Goal: Information Seeking & Learning: Learn about a topic

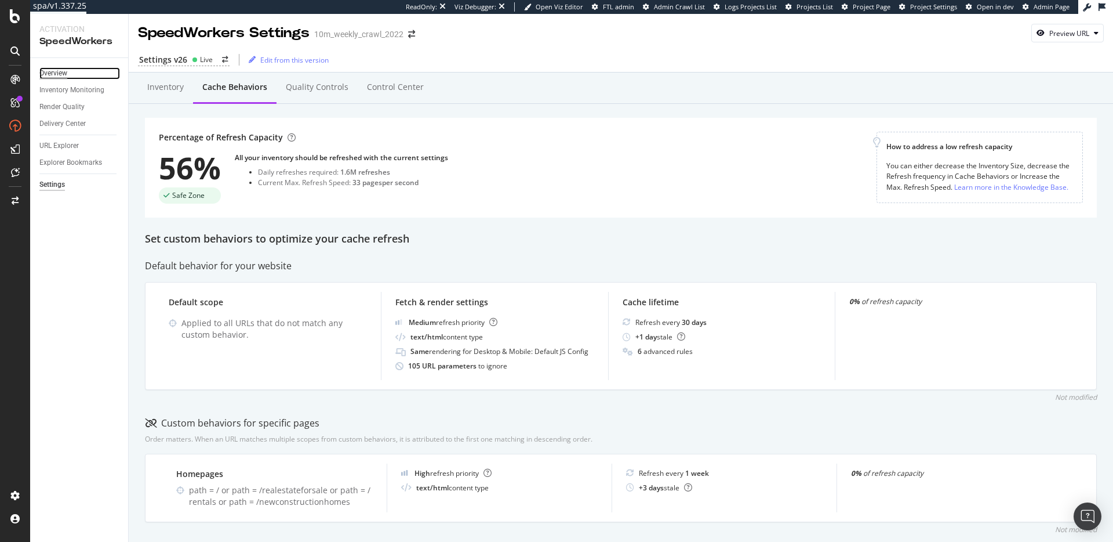
click at [63, 73] on div "Overview" at bounding box center [53, 73] width 28 height 12
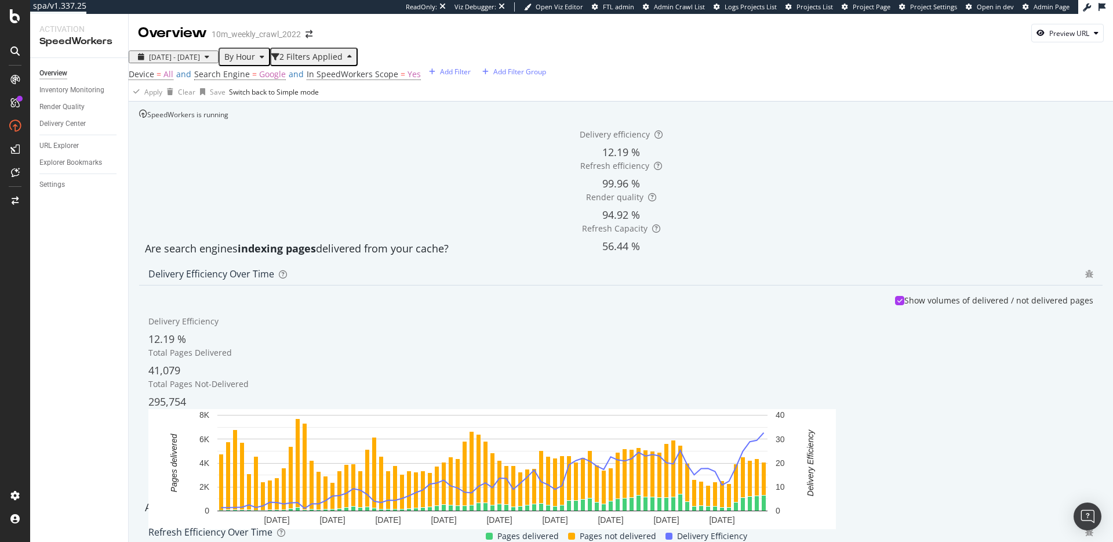
click at [566, 262] on div "Are search engines indexing pages delivered from your cache?" at bounding box center [621, 248] width 964 height 27
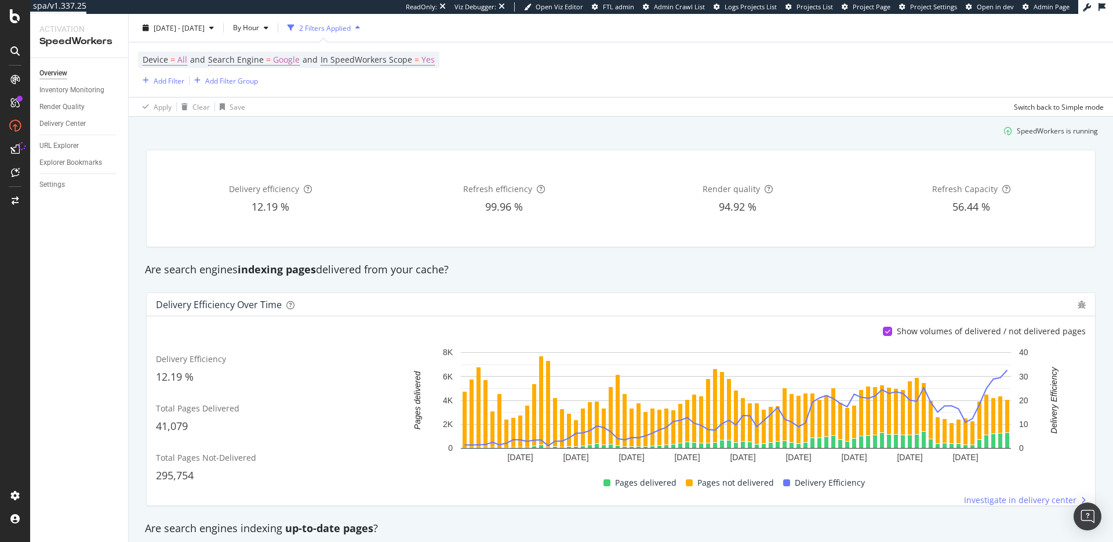
scroll to position [46, 0]
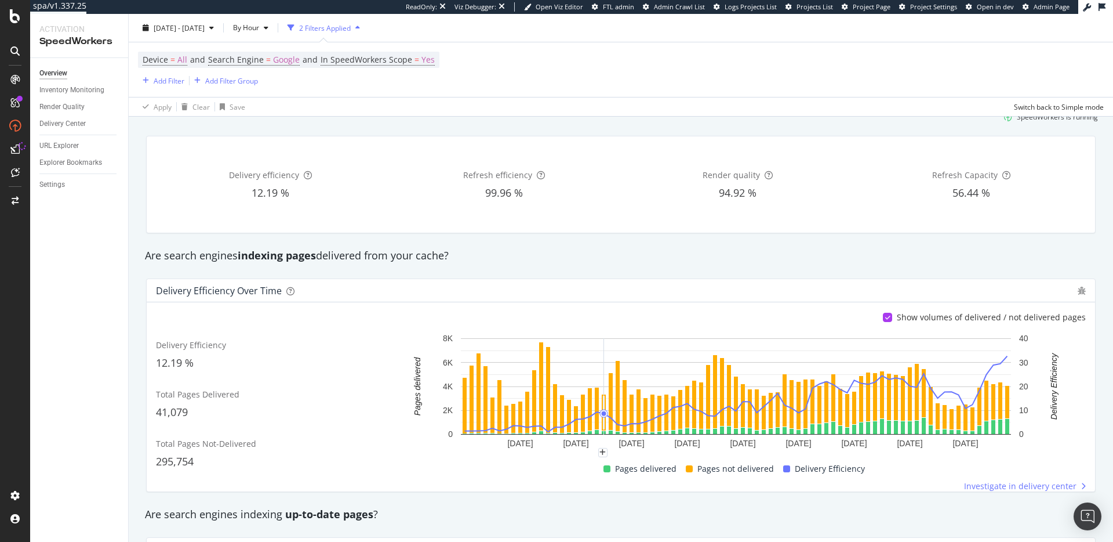
click at [270, 485] on div "Delivery Efficiency 12.19 % Total Pages Delivered 41,079 Total Pages Not-Delive…" at bounding box center [621, 411] width 930 height 159
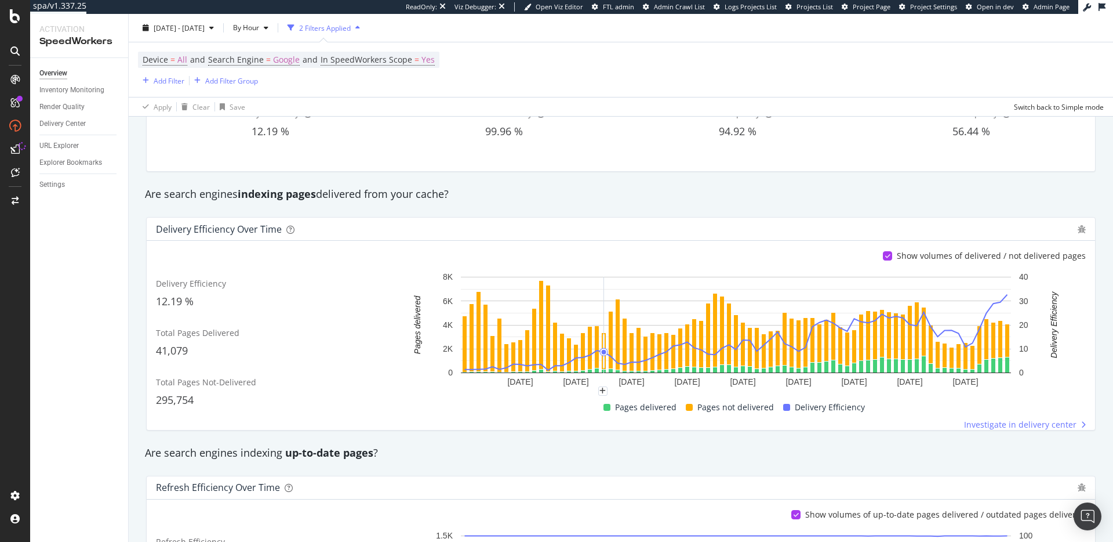
scroll to position [0, 0]
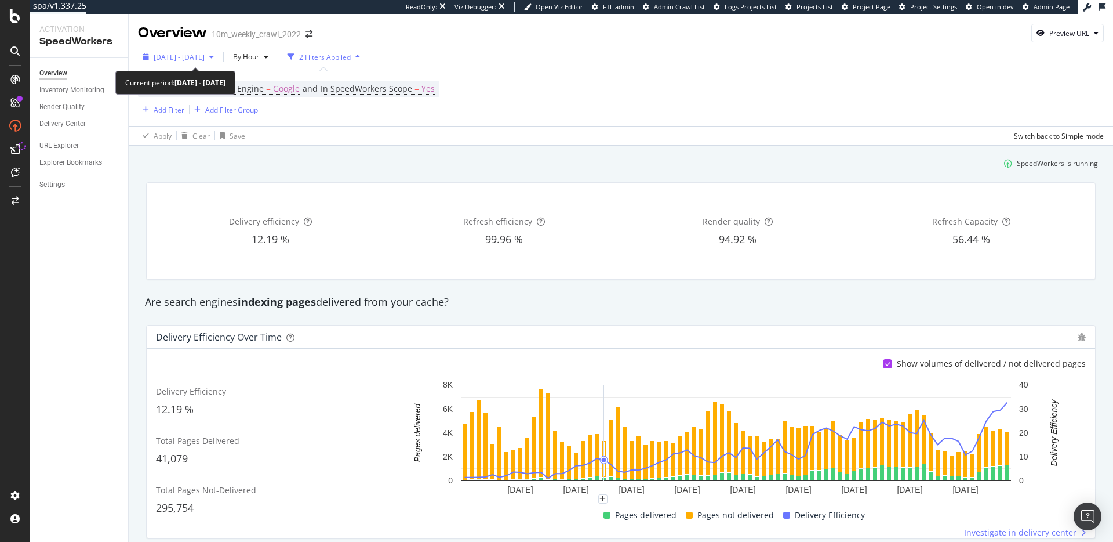
click at [212, 51] on div "2025 Aug. 15th - Sep. 11th" at bounding box center [178, 56] width 81 height 17
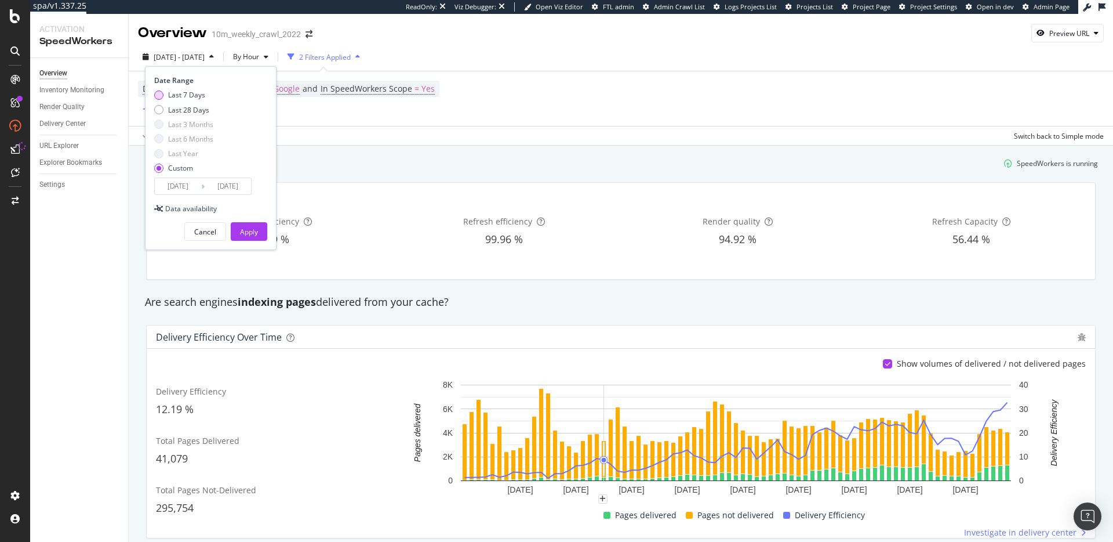
click at [190, 95] on div "Last 7 Days" at bounding box center [186, 95] width 37 height 10
type input "2025/09/06"
type input "2025/09/12"
click at [255, 231] on div "Apply" at bounding box center [249, 232] width 18 height 10
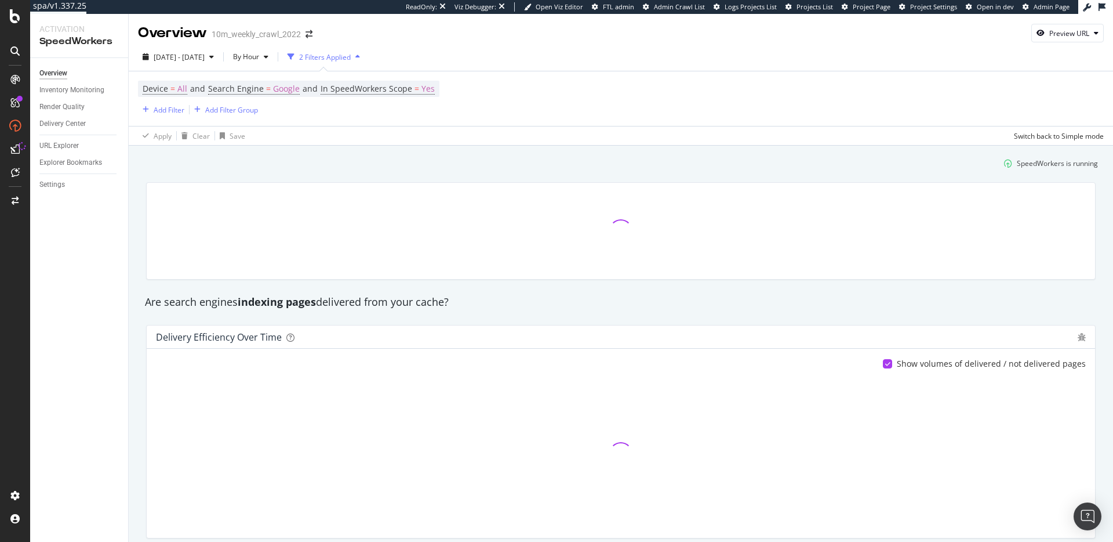
click at [477, 171] on div "SpeedWorkers is running" at bounding box center [621, 163] width 964 height 19
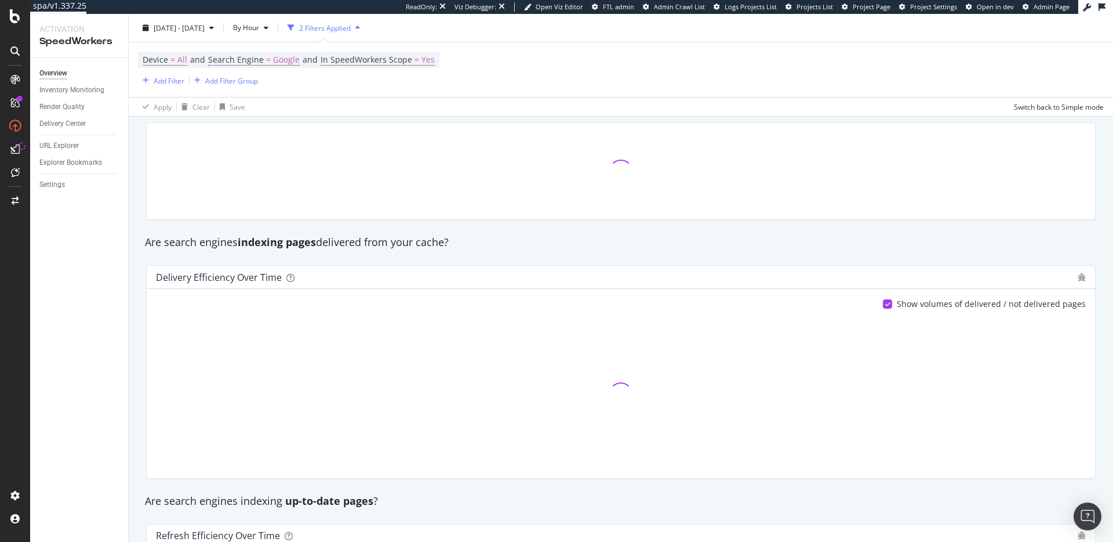
scroll to position [74, 0]
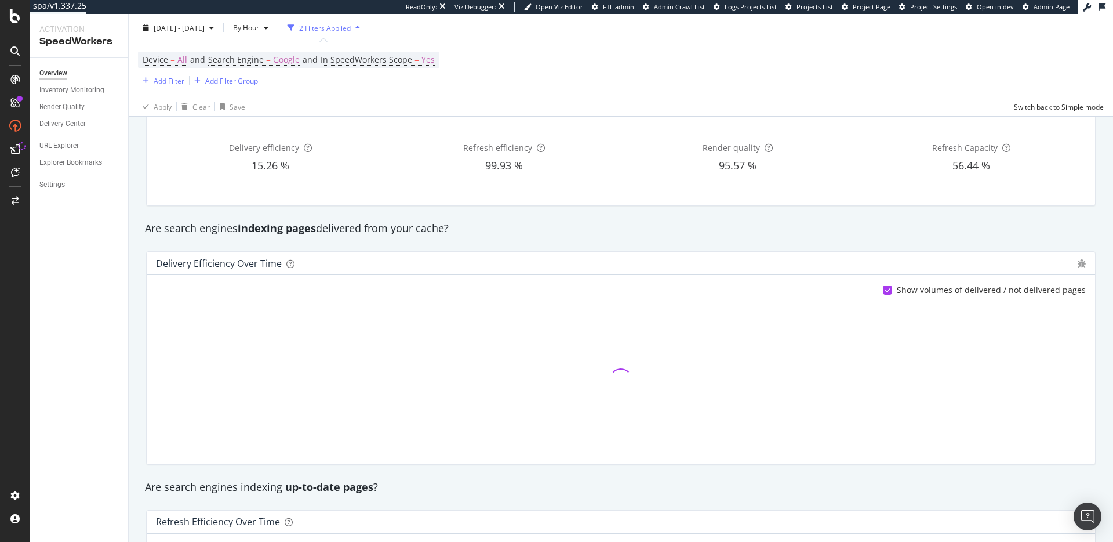
click at [430, 227] on div "Are search engines indexing pages delivered from your cache?" at bounding box center [621, 228] width 964 height 15
click at [553, 226] on div "Are search engines indexing pages delivered from your cache?" at bounding box center [621, 228] width 964 height 15
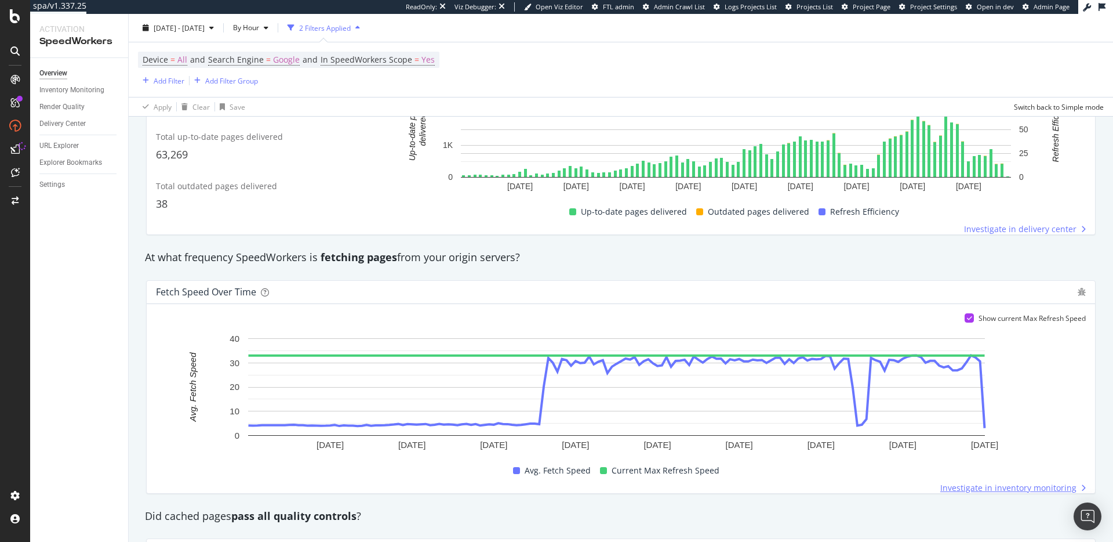
scroll to position [510, 0]
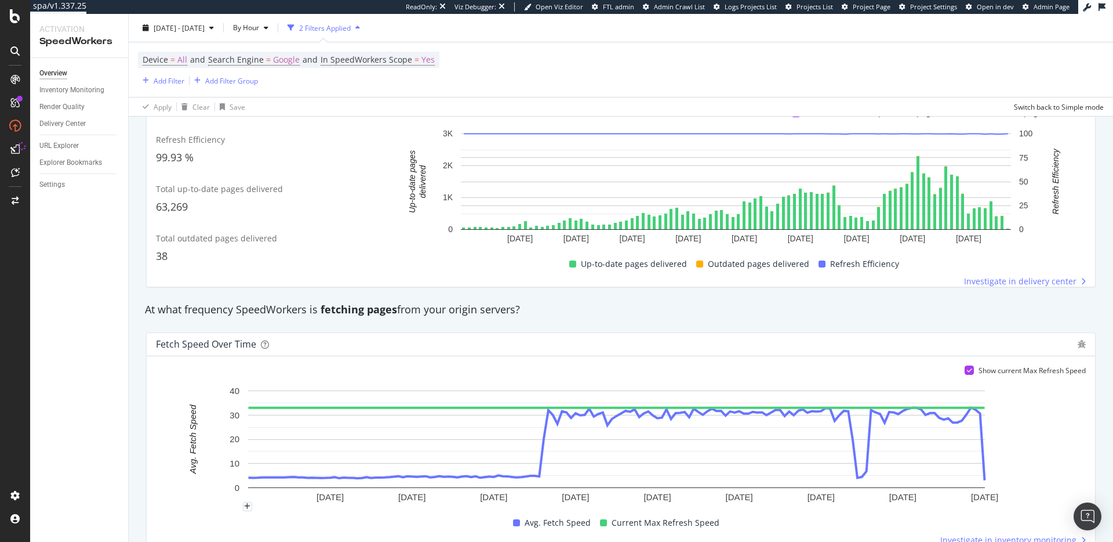
click at [183, 450] on rect "A chart." at bounding box center [617, 445] width 922 height 122
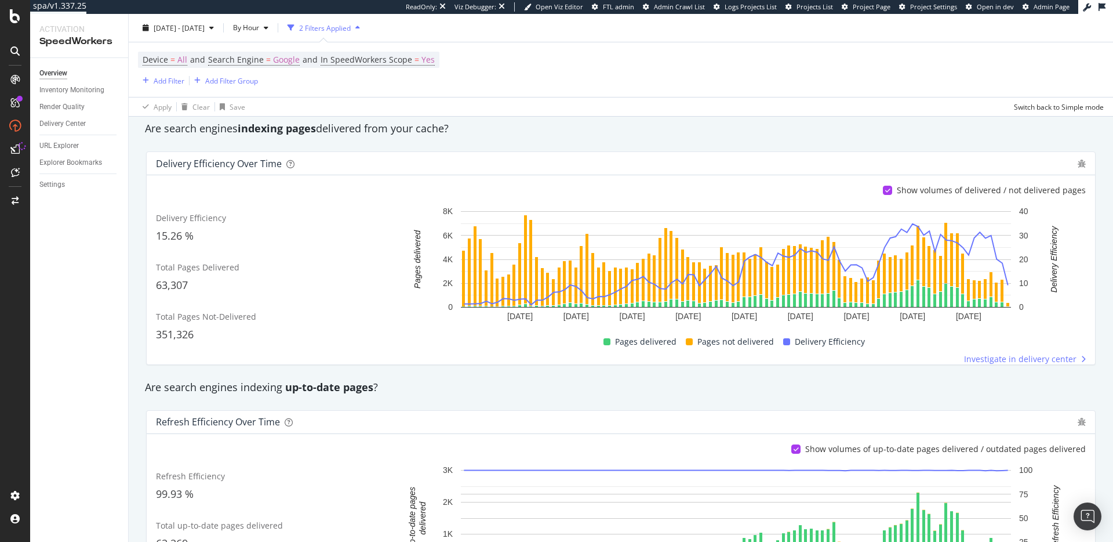
scroll to position [161, 0]
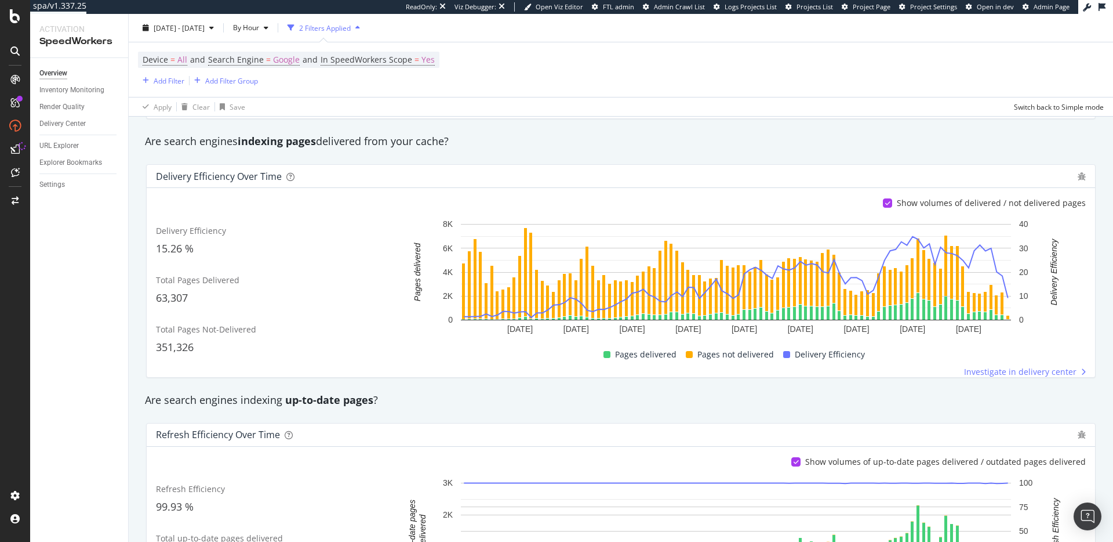
click at [264, 400] on div "Are search engines indexing up-to-date pages ?" at bounding box center [621, 400] width 964 height 15
click at [756, 135] on div "Are search engines indexing pages delivered from your cache?" at bounding box center [621, 141] width 964 height 15
click at [757, 136] on div "Are search engines indexing pages delivered from your cache?" at bounding box center [621, 141] width 964 height 15
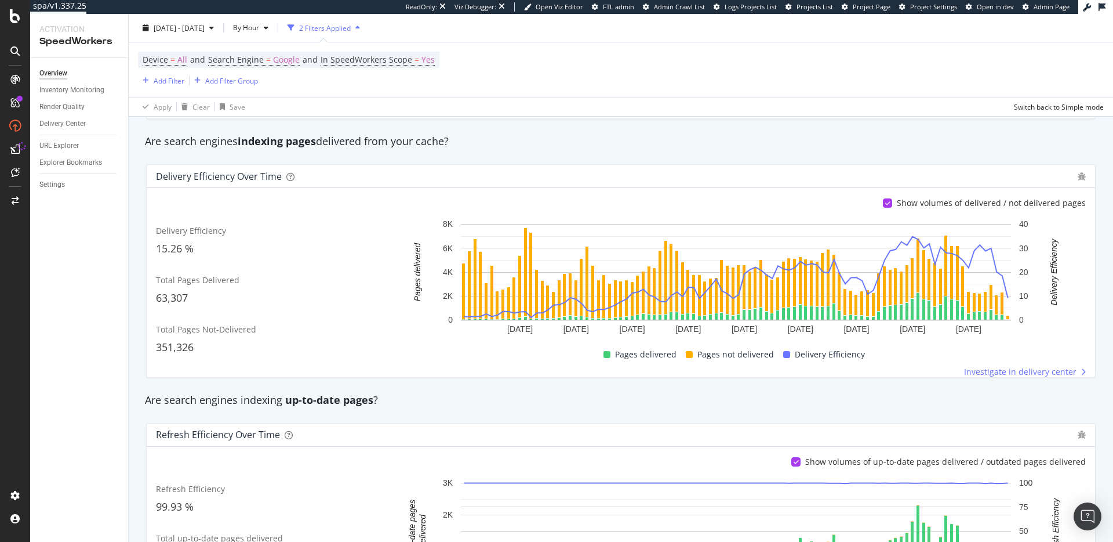
click at [710, 162] on div "Delivery Efficiency over time Show volumes of delivered / not delivered pages D…" at bounding box center [621, 271] width 964 height 232
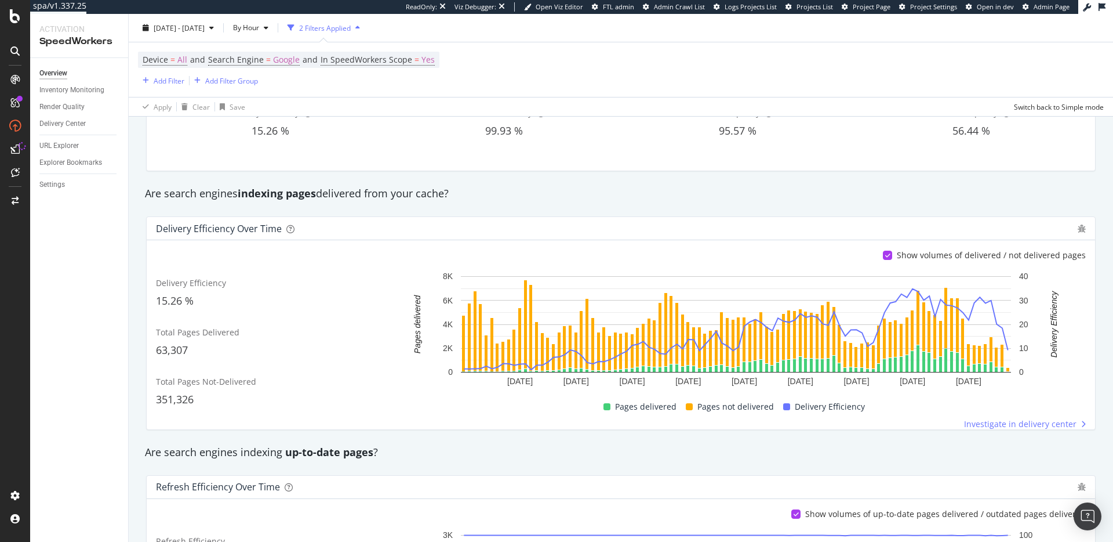
scroll to position [0, 0]
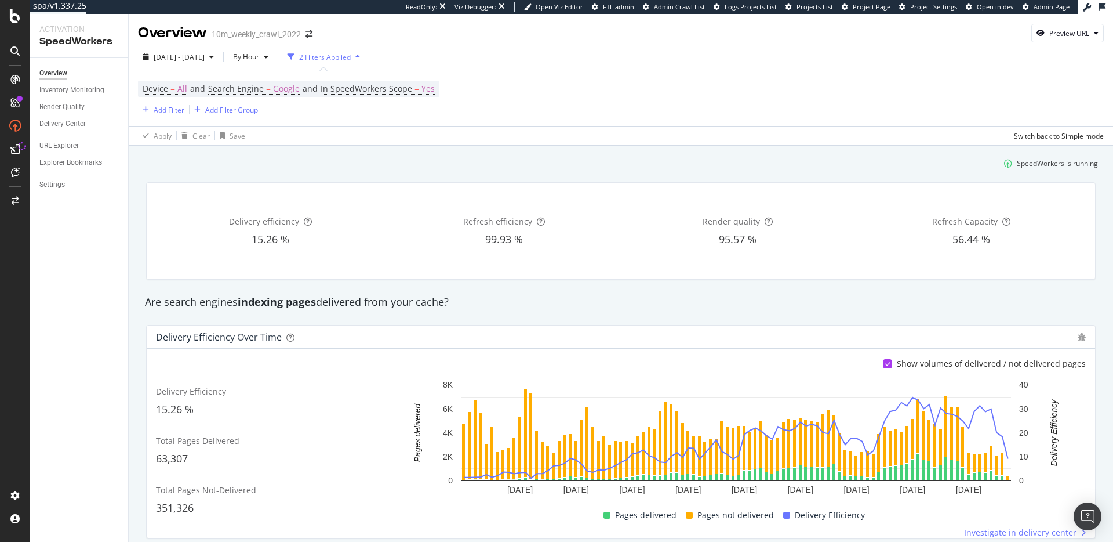
click at [608, 278] on div "Delivery efficiency 15.26 % Refresh efficiency 99.93 % Render quality 95.57 % R…" at bounding box center [621, 231] width 949 height 96
click at [444, 286] on div "Delivery efficiency 15.26 % Refresh efficiency 99.93 % Render quality 95.57 % R…" at bounding box center [621, 231] width 964 height 116
click at [350, 310] on div "Are search engines indexing pages delivered from your cache?" at bounding box center [621, 302] width 964 height 15
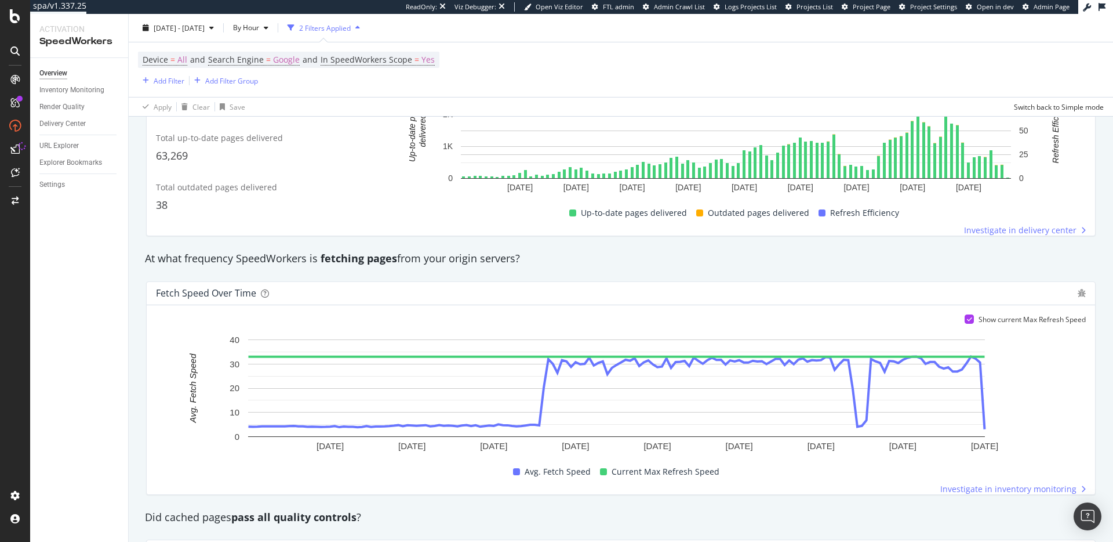
click at [541, 506] on div "Did cached pages pass all quality controls ?" at bounding box center [621, 517] width 964 height 27
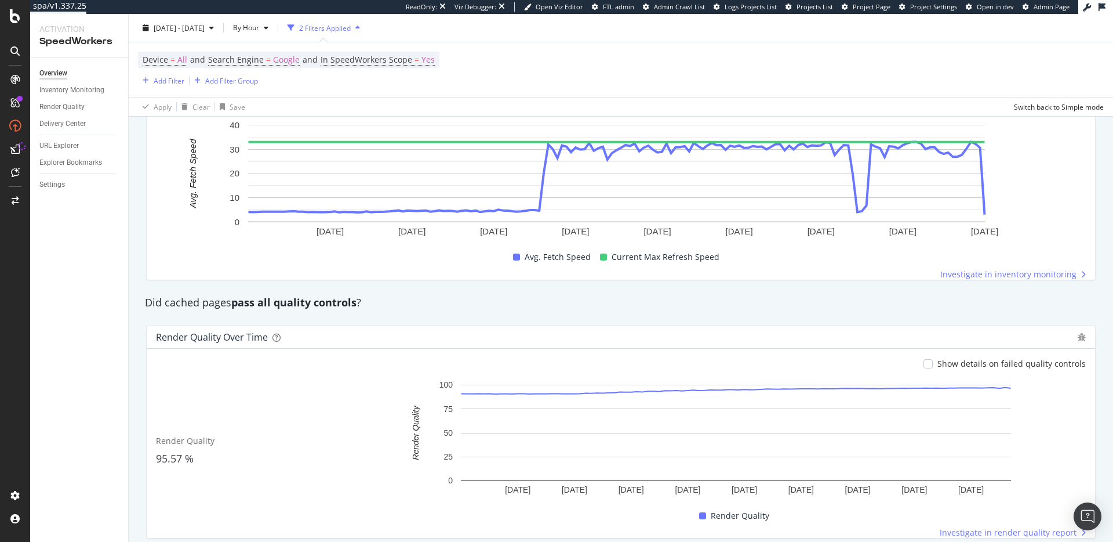
scroll to position [585, 0]
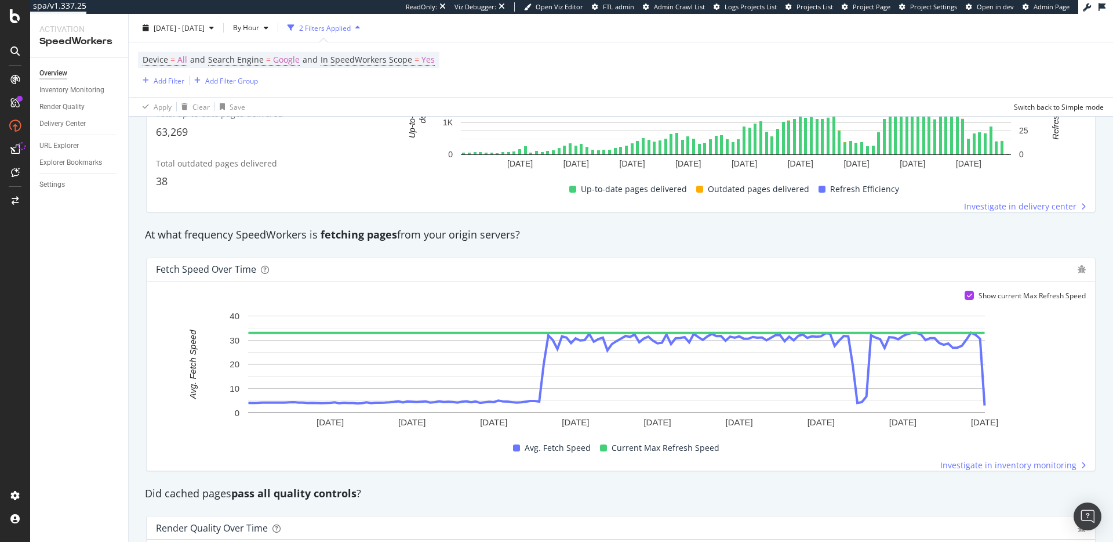
click at [897, 235] on div "At what frequency SpeedWorkers is fetching pages from your origin servers?" at bounding box center [621, 234] width 964 height 15
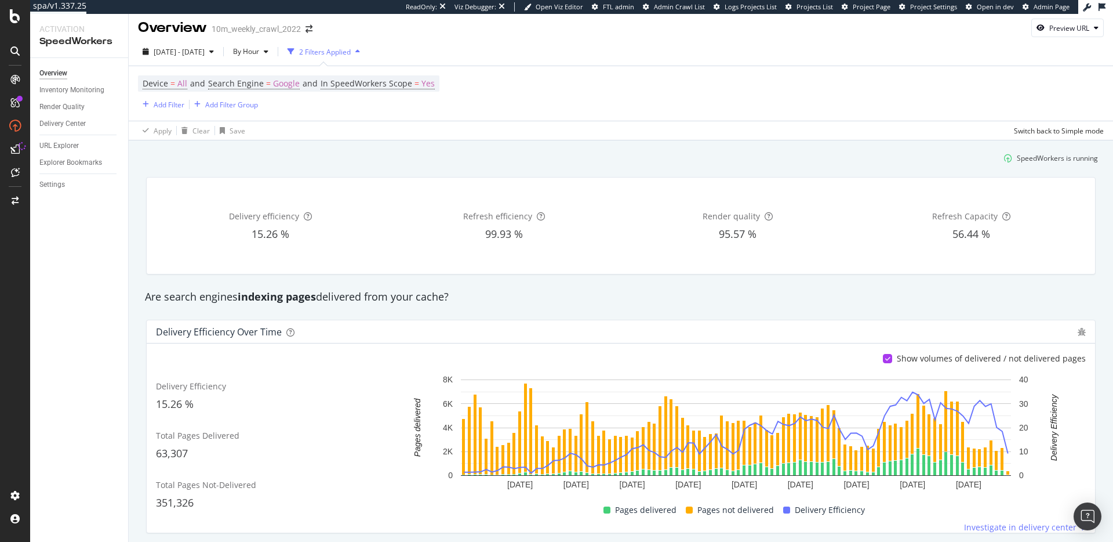
scroll to position [0, 0]
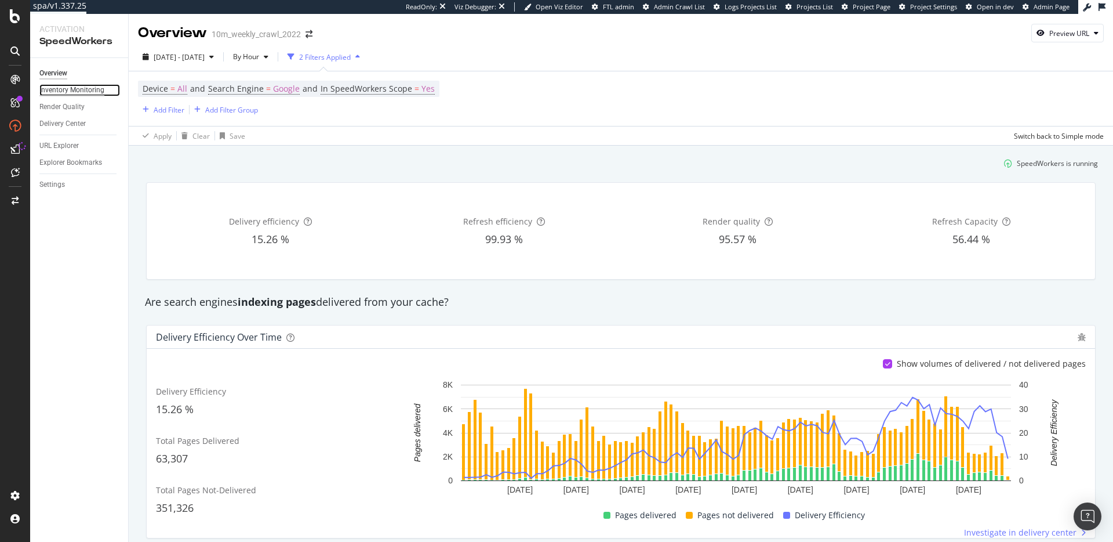
click at [57, 85] on div "Inventory Monitoring" at bounding box center [71, 90] width 65 height 12
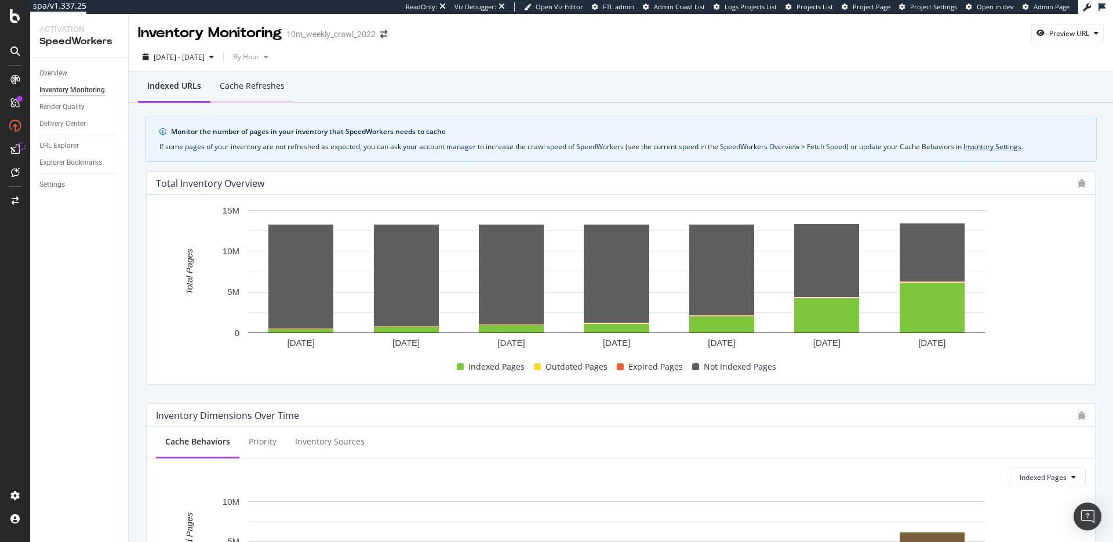
click at [258, 81] on div "Cache refreshes" at bounding box center [252, 86] width 65 height 12
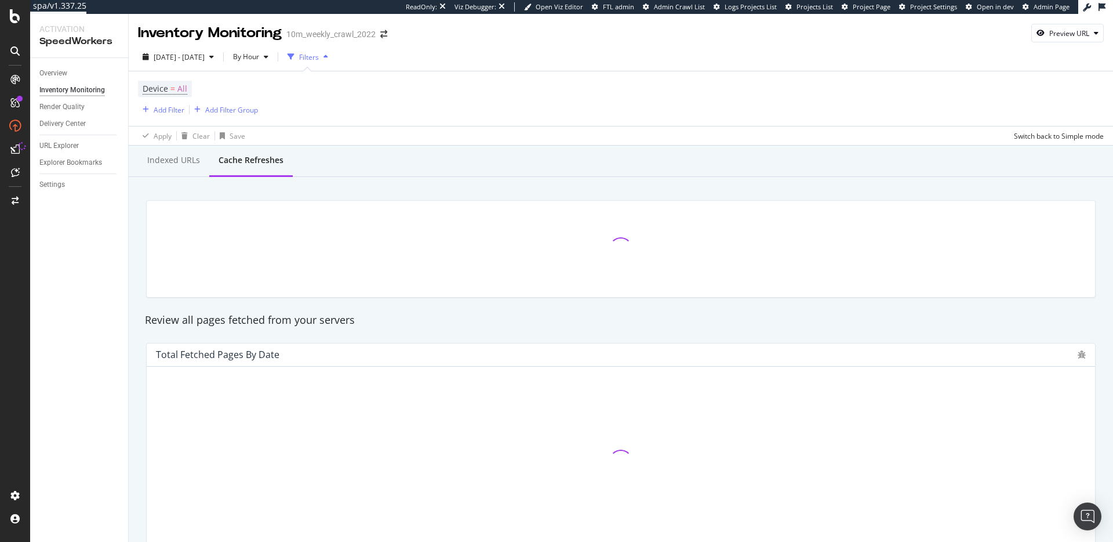
click at [431, 191] on div at bounding box center [621, 249] width 964 height 116
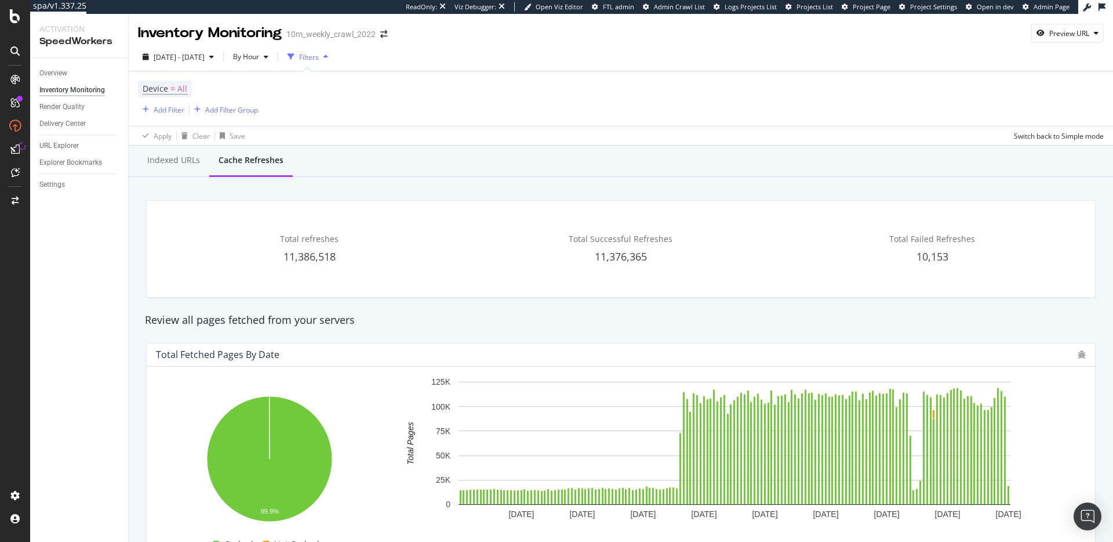
click at [754, 343] on div "Total Fetched Pages by Date" at bounding box center [621, 354] width 949 height 23
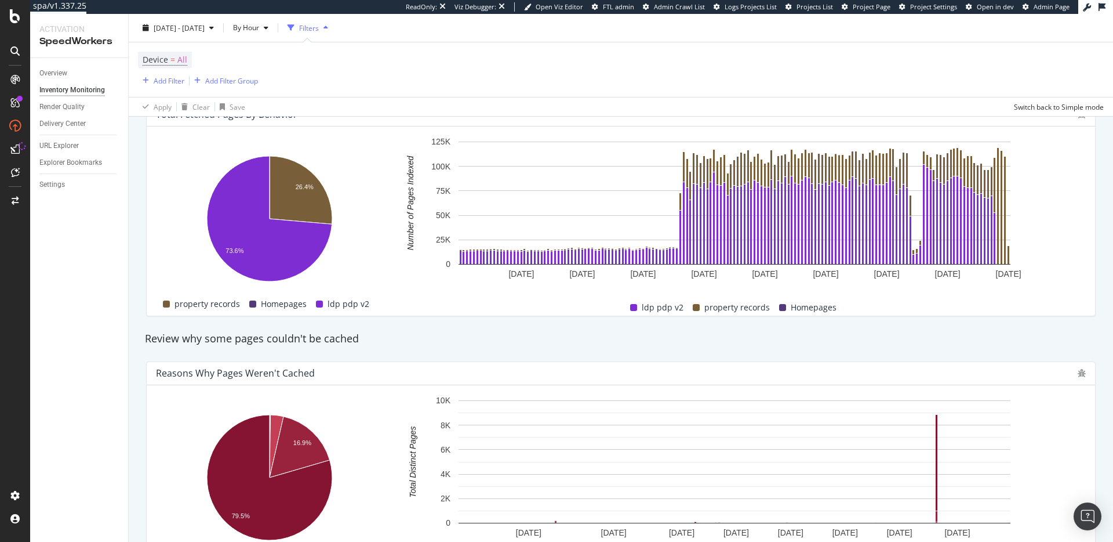
scroll to position [335, 0]
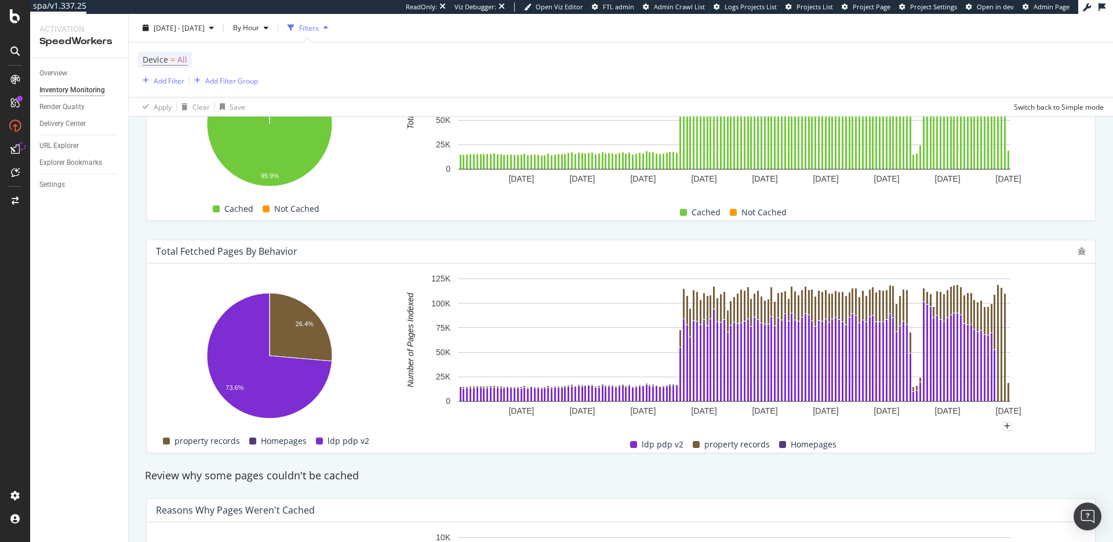
click at [1082, 341] on div "Hold CMD (⌘) while clicking to filter the report. 26.4% 73.6% Behavior Number o…" at bounding box center [621, 357] width 949 height 189
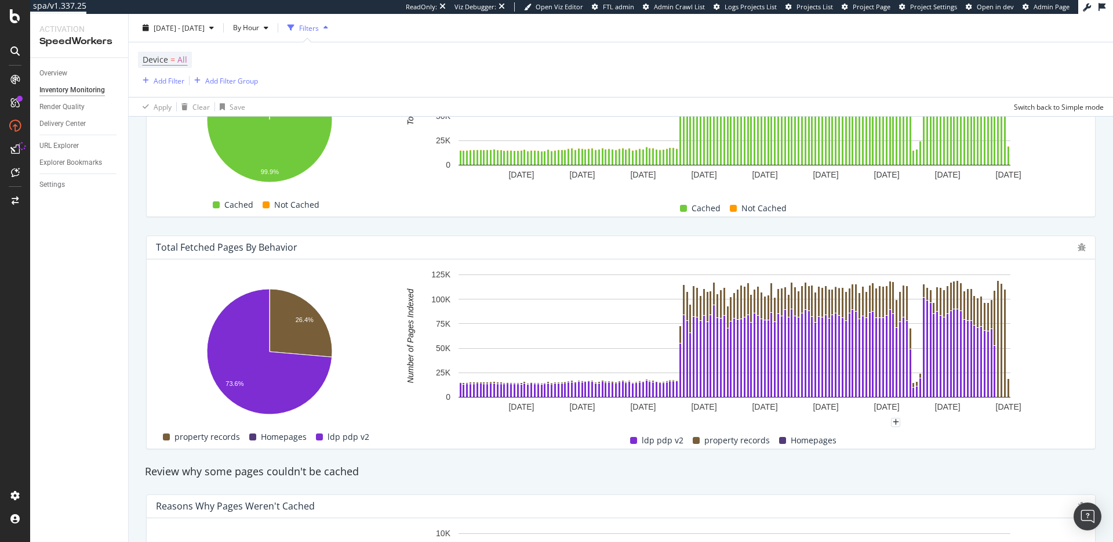
scroll to position [346, 0]
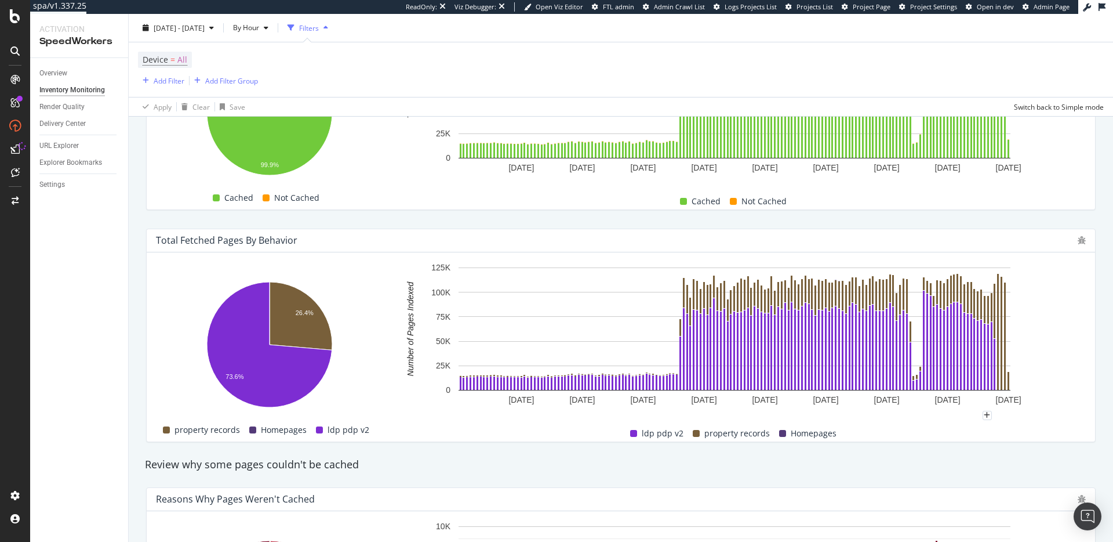
click at [622, 458] on div "Review why some pages couldn't be cached" at bounding box center [621, 464] width 964 height 15
click at [194, 243] on div "Total Fetched Pages by Behavior" at bounding box center [227, 240] width 142 height 12
click at [253, 242] on div "Total Fetched Pages by Behavior" at bounding box center [227, 240] width 142 height 12
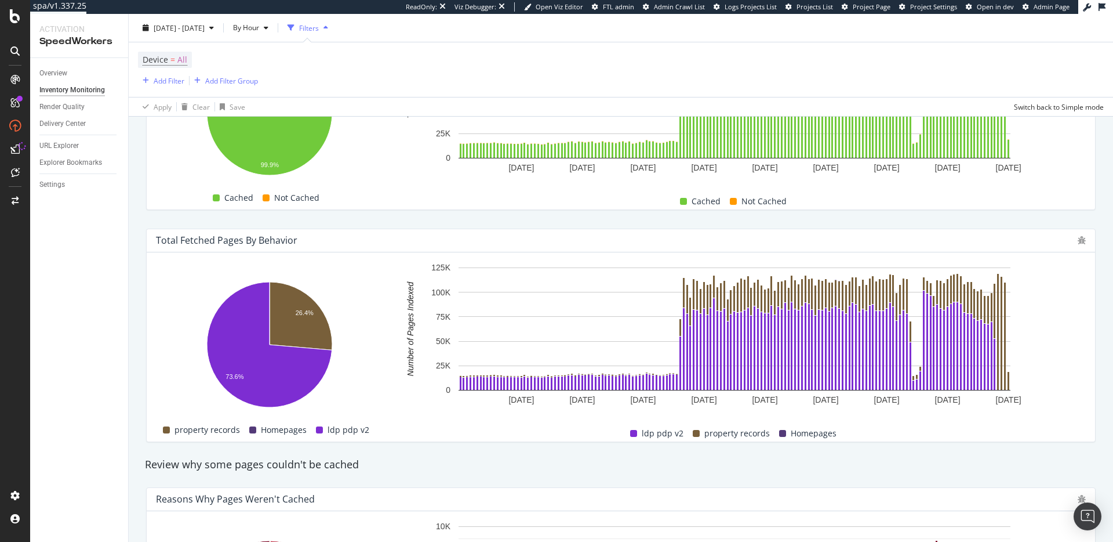
click at [219, 243] on div "Total Fetched Pages by Behavior" at bounding box center [227, 240] width 142 height 12
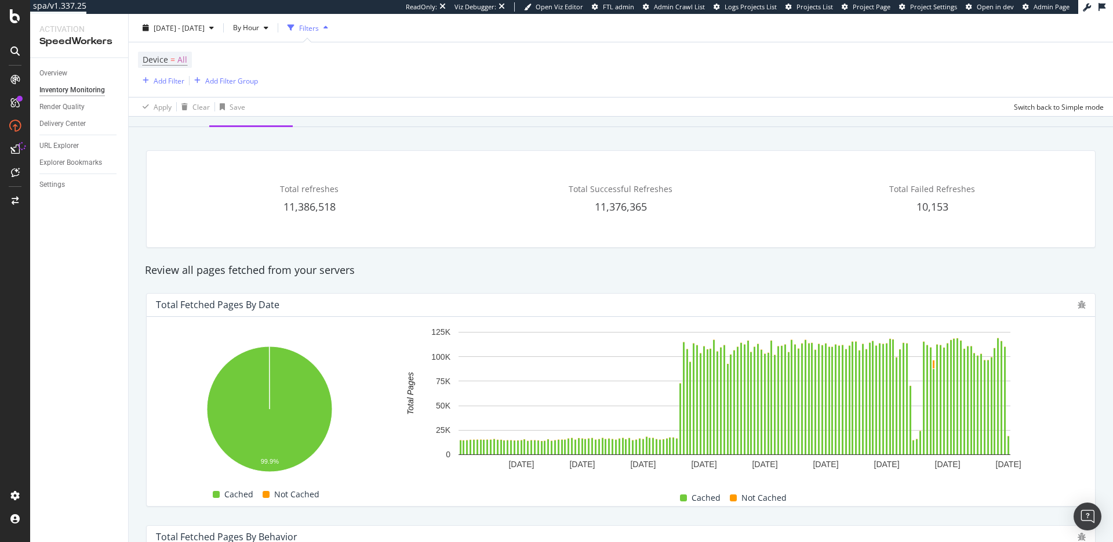
scroll to position [0, 0]
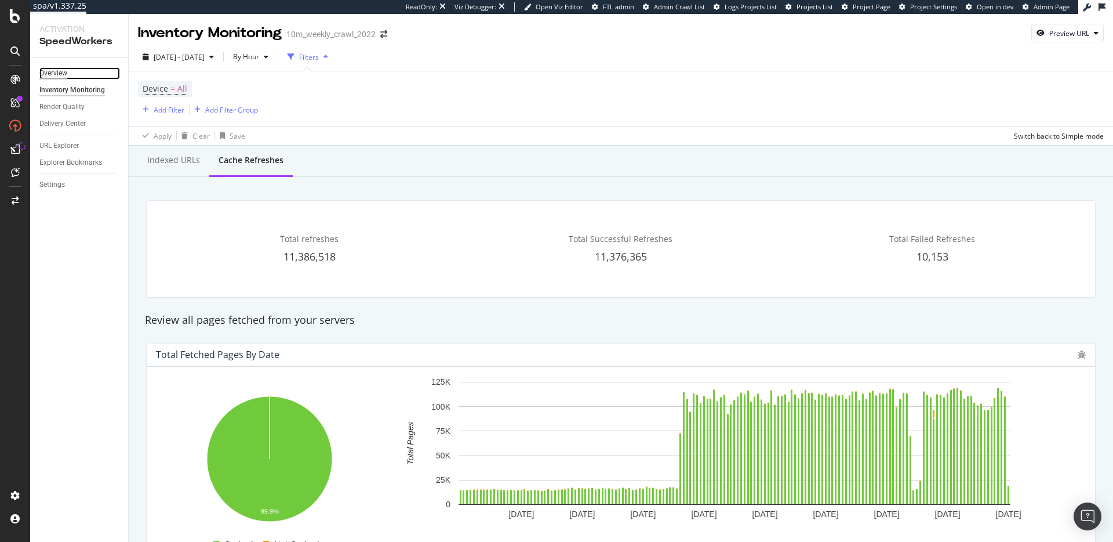
click at [59, 70] on div "Overview" at bounding box center [53, 73] width 28 height 12
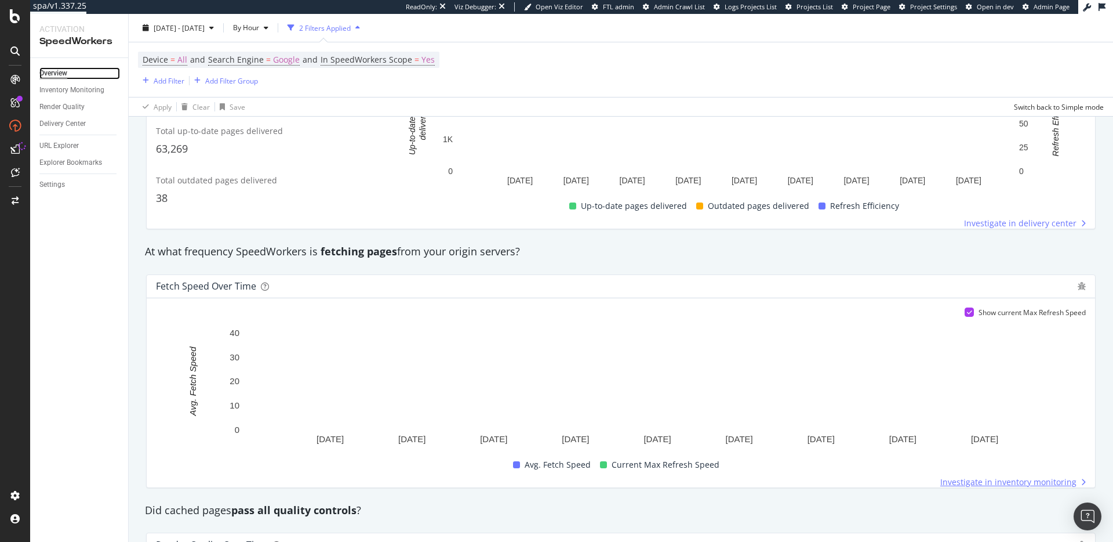
scroll to position [567, 0]
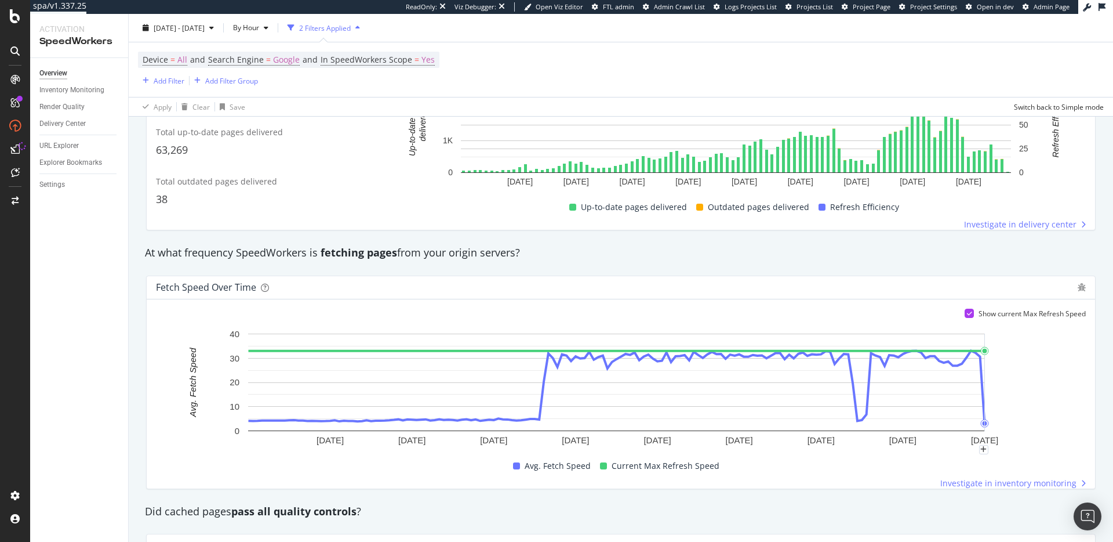
click at [1009, 369] on rect "A chart." at bounding box center [617, 389] width 922 height 122
click at [1044, 384] on rect "A chart." at bounding box center [617, 389] width 922 height 122
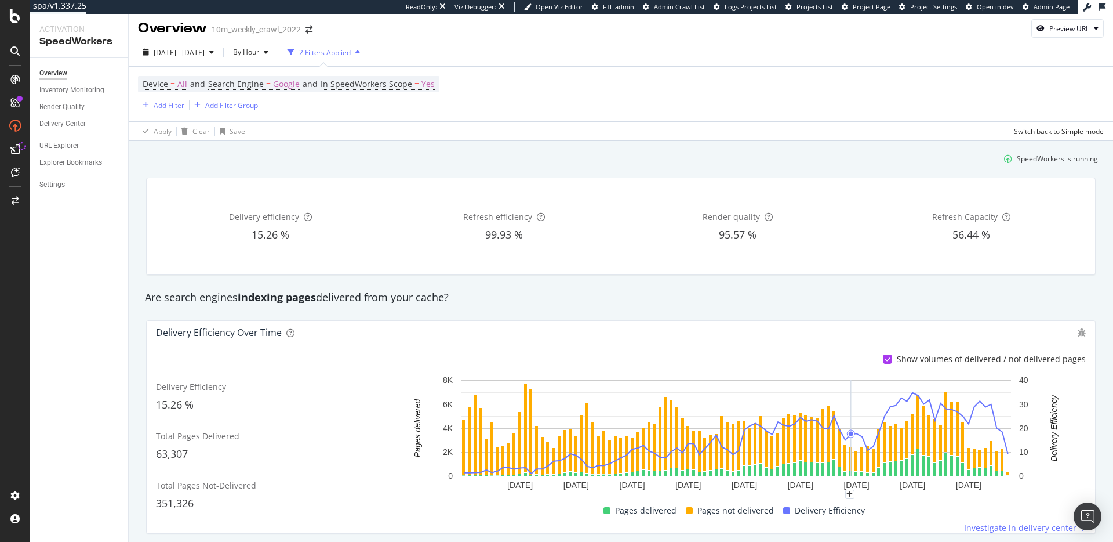
scroll to position [0, 0]
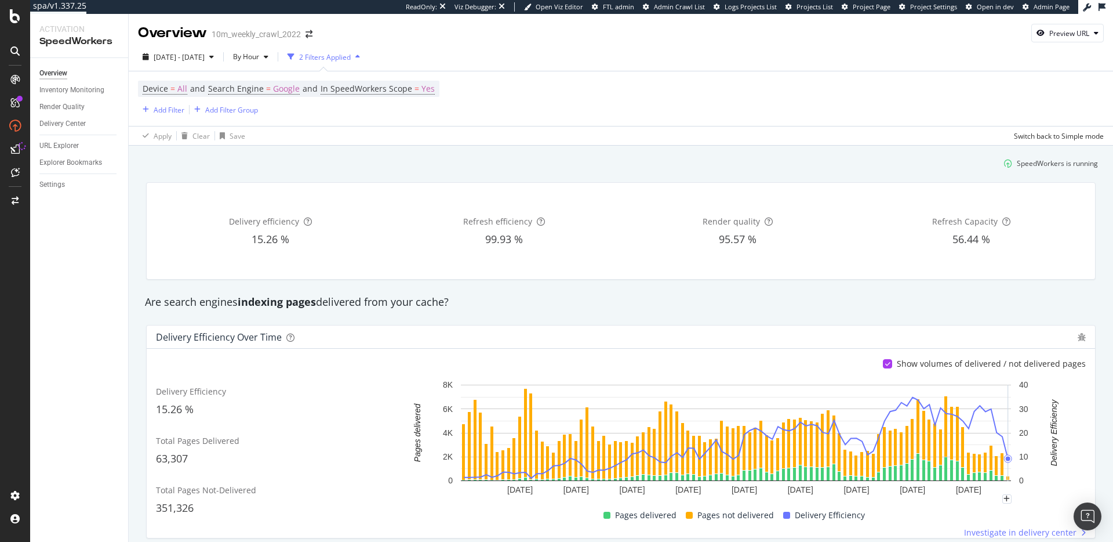
click at [1074, 426] on rect "A chart." at bounding box center [736, 439] width 688 height 120
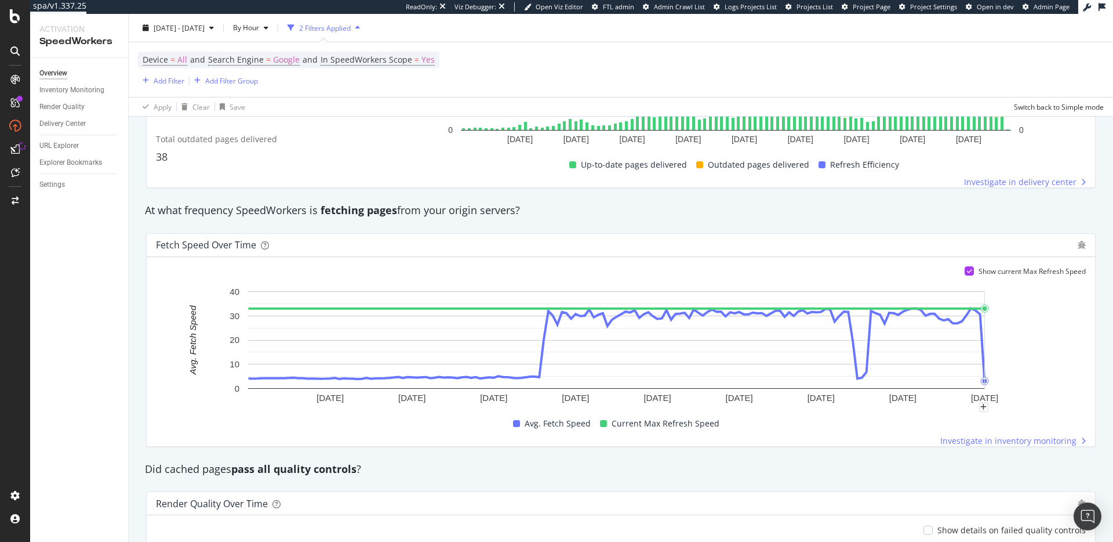
scroll to position [651, 0]
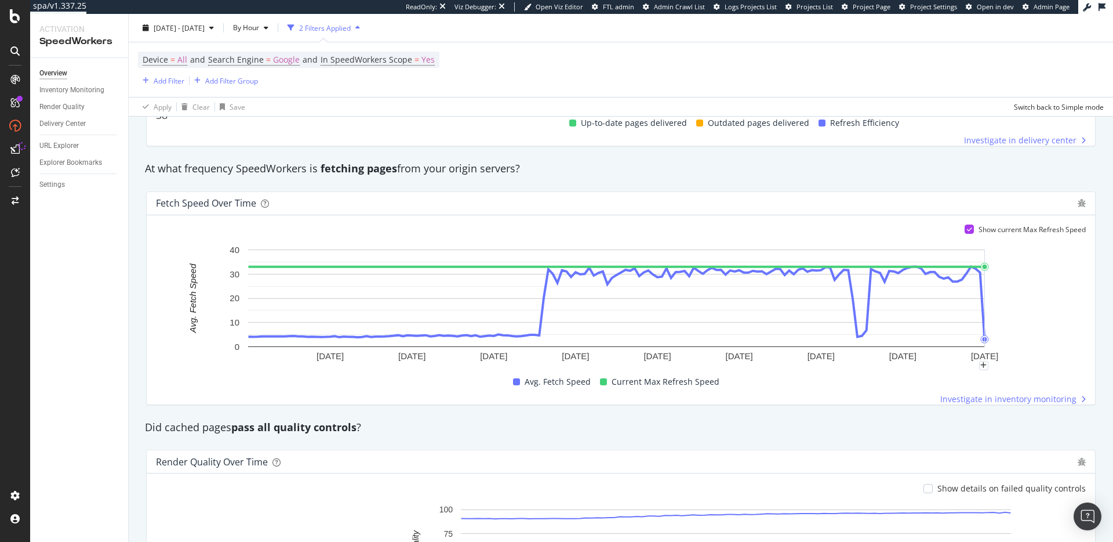
click at [1035, 338] on rect "A chart." at bounding box center [617, 305] width 922 height 122
click at [826, 439] on div "Did cached pages pass all quality controls ?" at bounding box center [621, 427] width 964 height 27
click at [831, 438] on div "Did cached pages pass all quality controls ?" at bounding box center [621, 427] width 964 height 27
click at [810, 437] on div "Did cached pages pass all quality controls ?" at bounding box center [621, 427] width 964 height 27
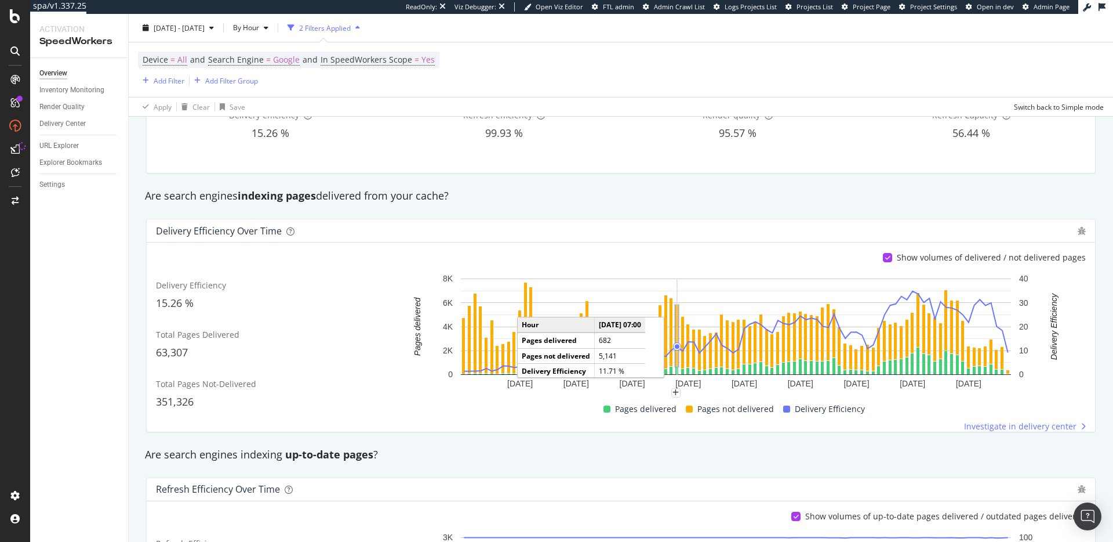
scroll to position [0, 0]
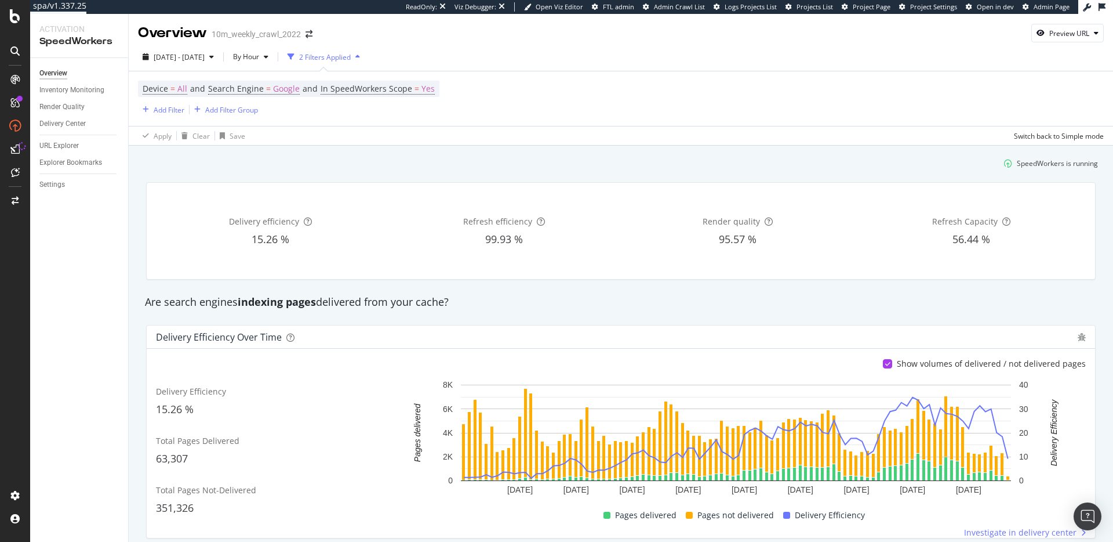
click at [639, 328] on div "Delivery Efficiency over time" at bounding box center [621, 336] width 949 height 23
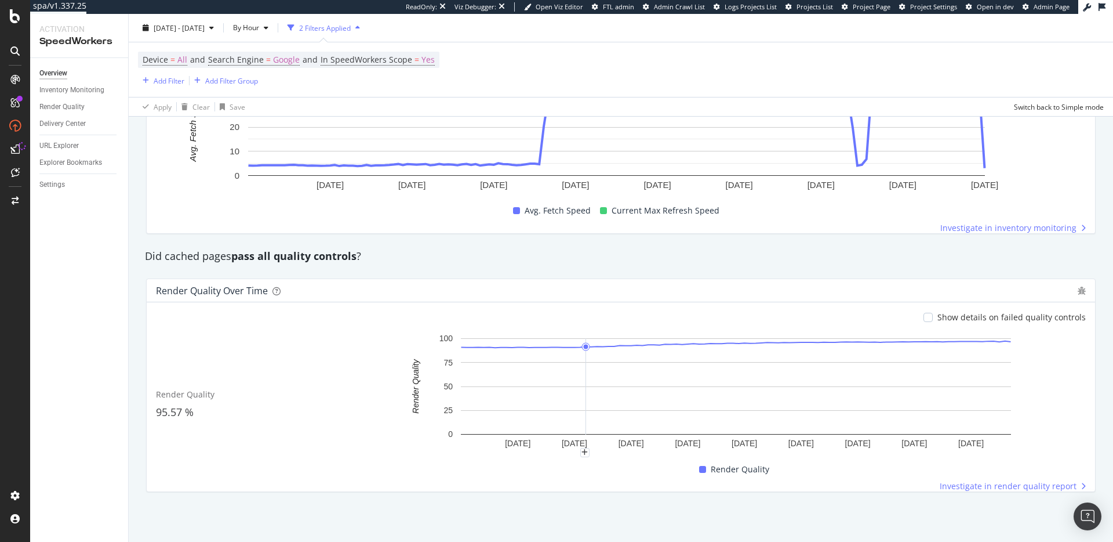
scroll to position [612, 0]
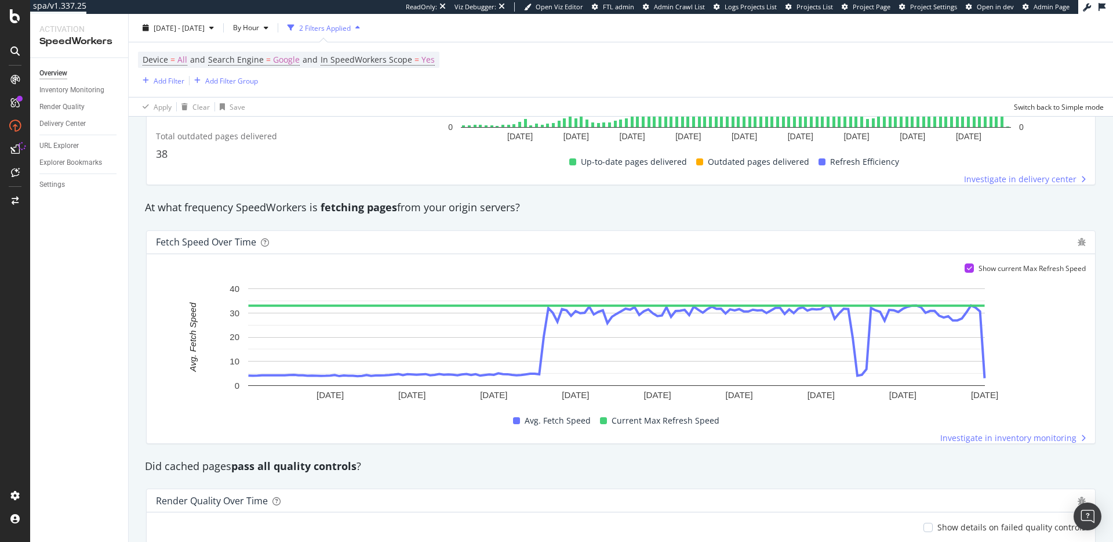
click at [570, 466] on div "Did cached pages pass all quality controls ?" at bounding box center [621, 466] width 964 height 15
click at [298, 467] on strong "pass all quality controls" at bounding box center [293, 466] width 125 height 14
click at [420, 471] on div "Did cached pages pass all quality controls ?" at bounding box center [621, 466] width 964 height 15
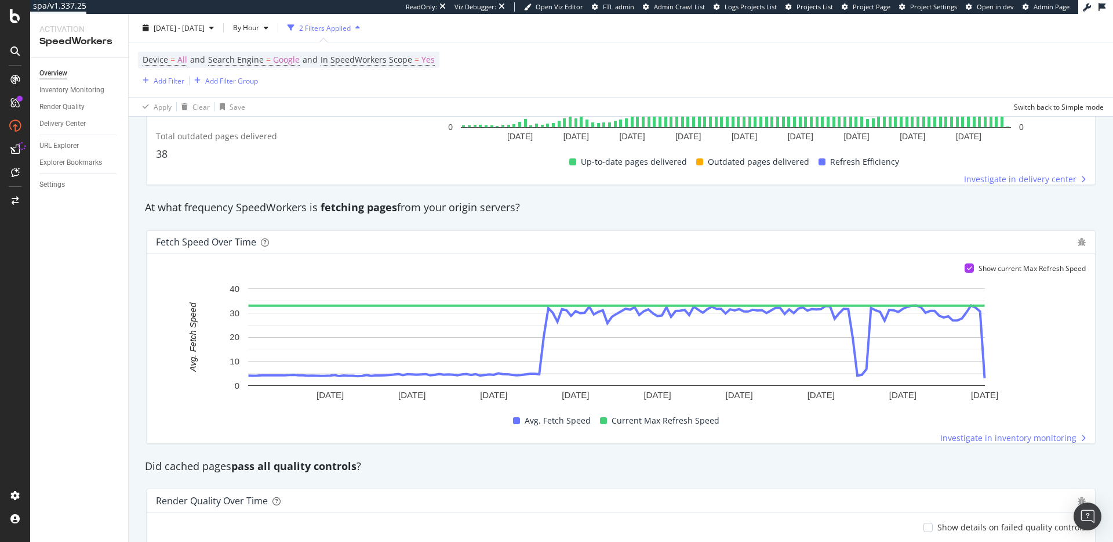
click at [459, 471] on div "Did cached pages pass all quality controls ?" at bounding box center [621, 466] width 964 height 15
click at [483, 476] on div "Did cached pages pass all quality controls ?" at bounding box center [621, 466] width 964 height 27
click at [553, 223] on div "Fetch Speed over time Show current Max Refresh Speed 6 Sep. 2025 7 Sep. 2025 8 …" at bounding box center [621, 337] width 964 height 232
click at [586, 214] on div "At what frequency SpeedWorkers is fetching pages from your origin servers?" at bounding box center [621, 207] width 964 height 15
click at [578, 213] on div "At what frequency SpeedWorkers is fetching pages from your origin servers?" at bounding box center [621, 207] width 964 height 15
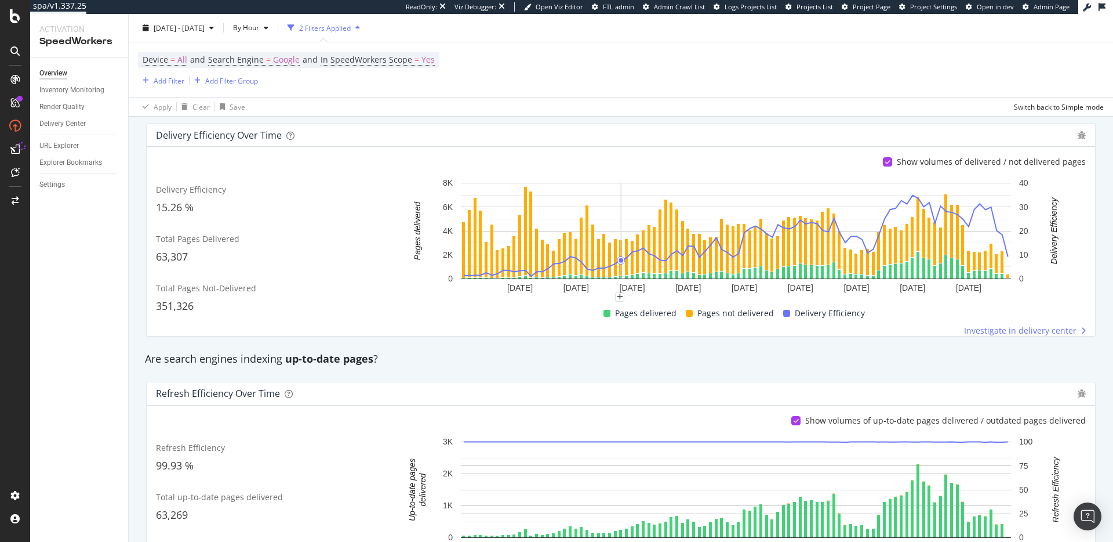
scroll to position [0, 0]
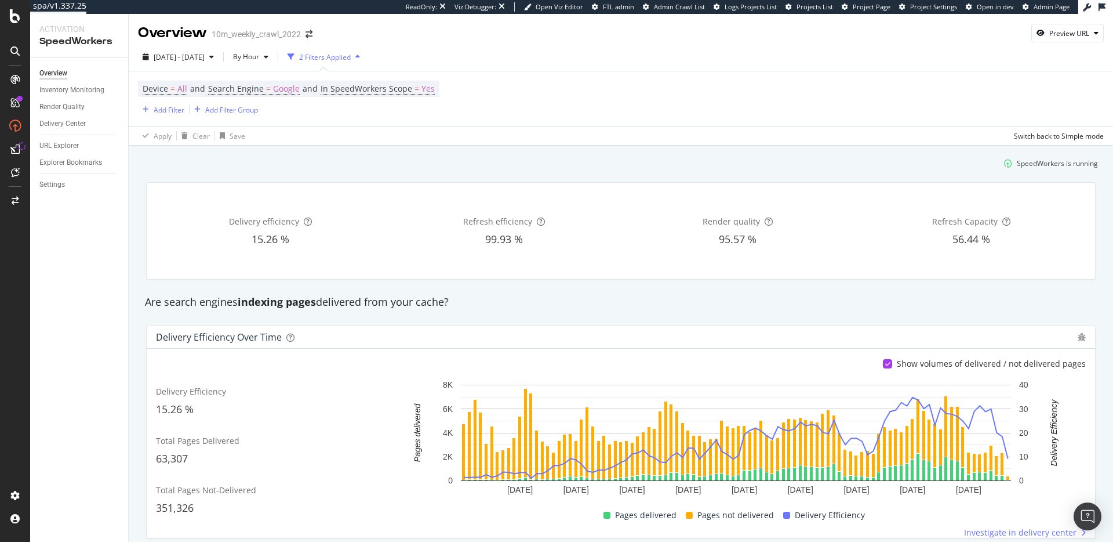
click at [532, 294] on div "Are search engines indexing pages delivered from your cache?" at bounding box center [621, 302] width 964 height 27
click at [517, 306] on div "Are search engines indexing pages delivered from your cache?" at bounding box center [621, 302] width 964 height 15
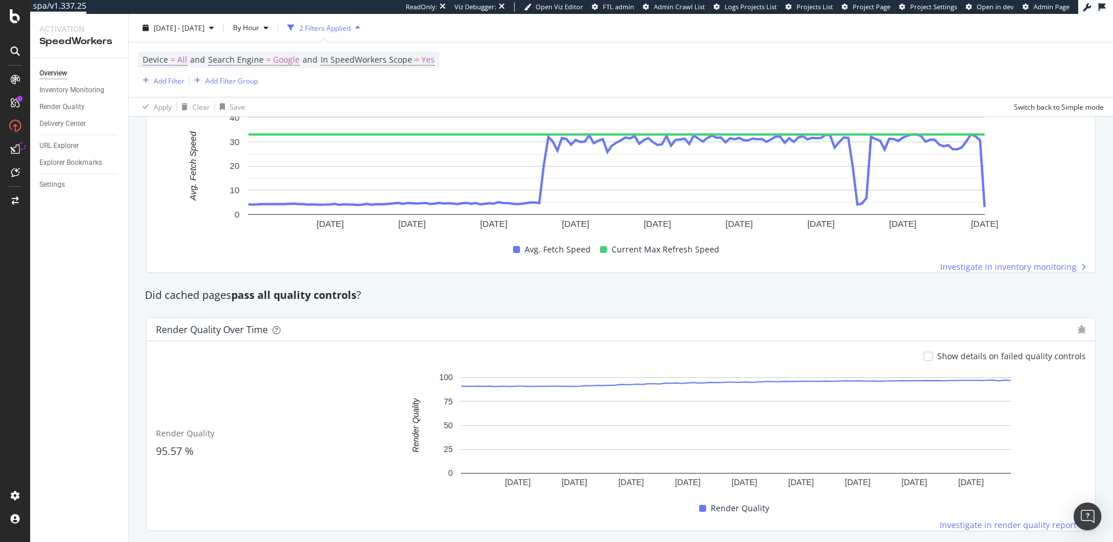
scroll to position [822, 0]
